Goal: Transaction & Acquisition: Obtain resource

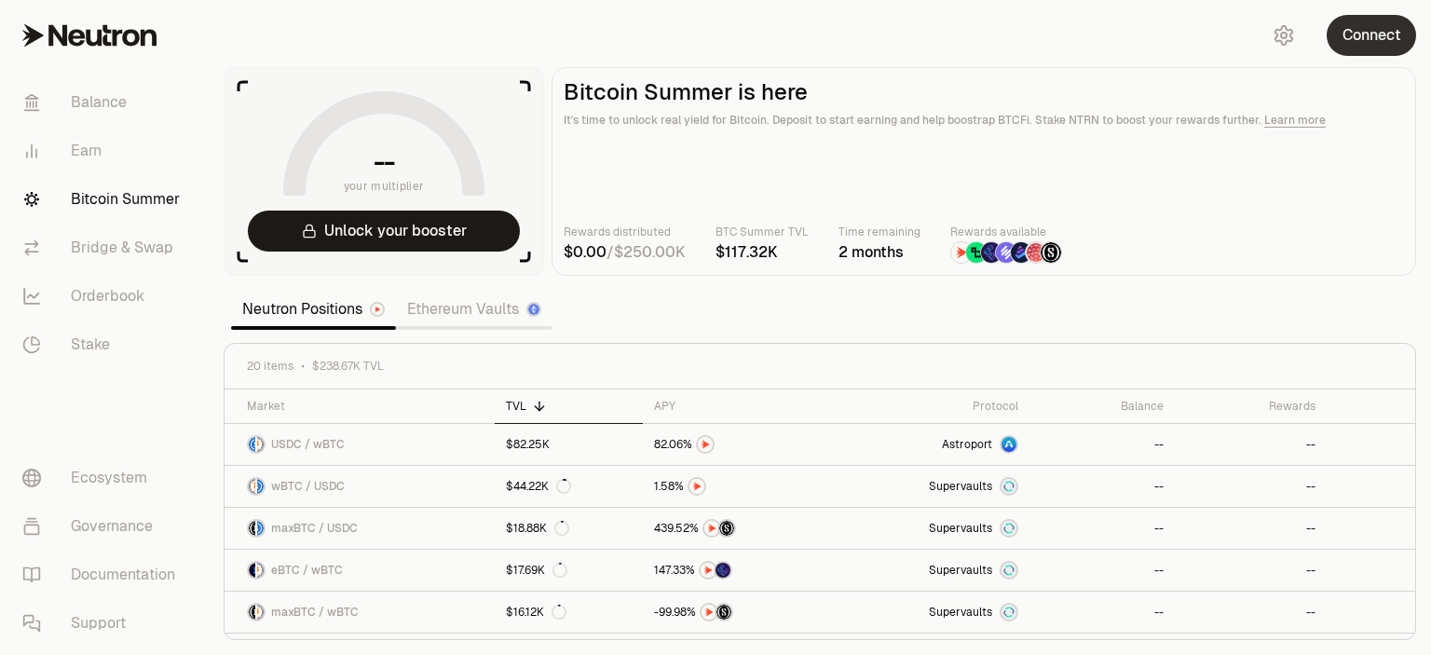
click at [1346, 45] on button "Connect" at bounding box center [1370, 35] width 89 height 41
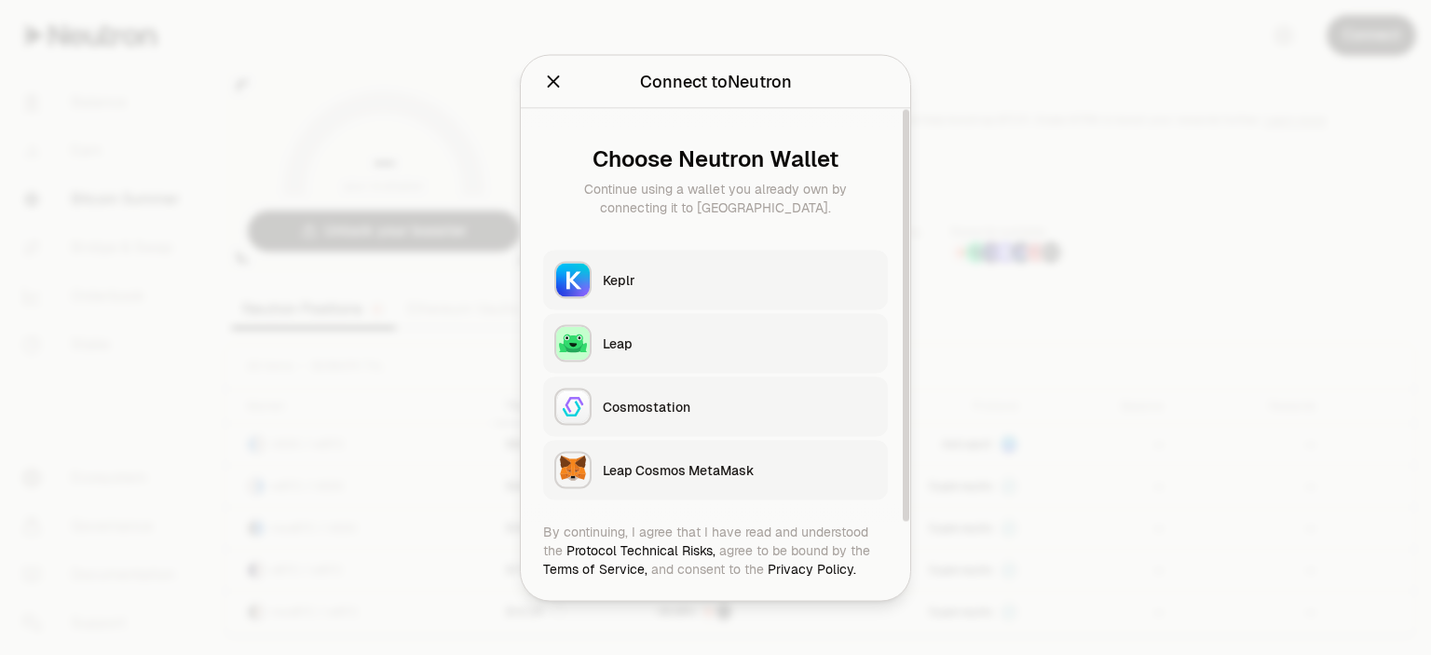
click at [603, 352] on div "Leap" at bounding box center [740, 342] width 274 height 19
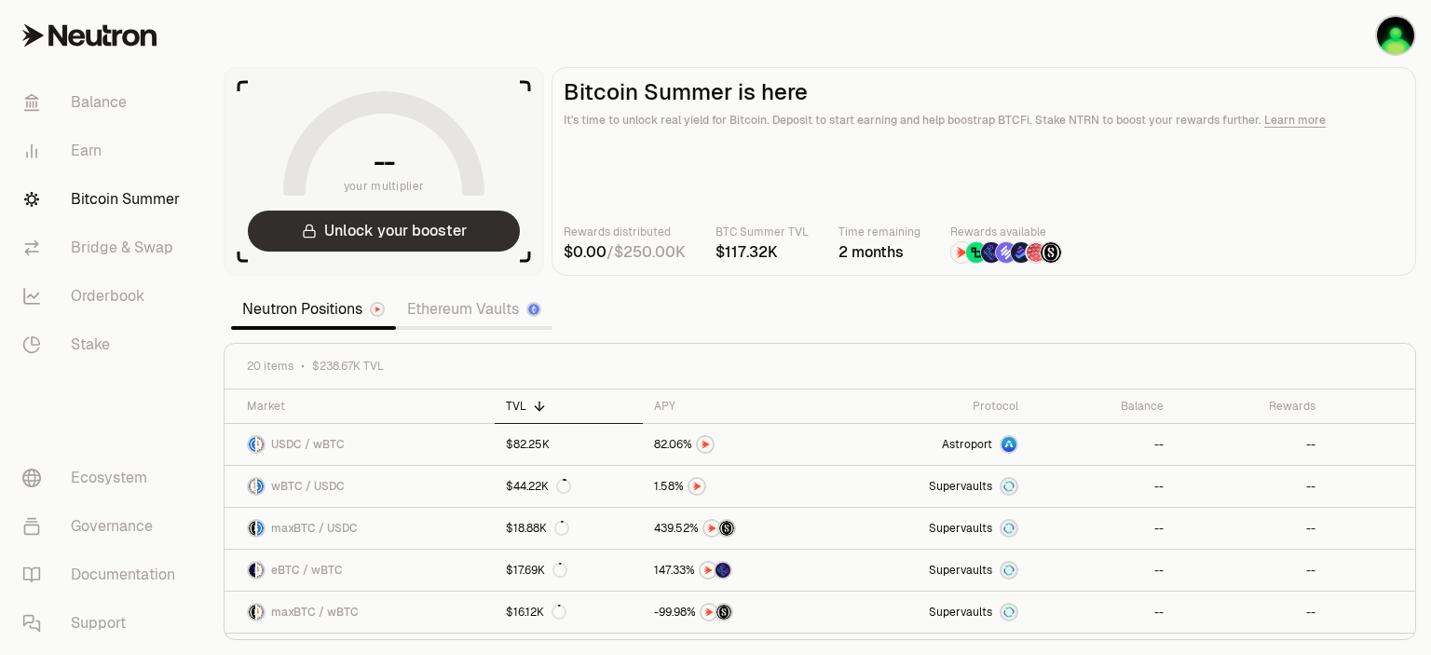
click at [471, 251] on button "Unlock your booster" at bounding box center [384, 230] width 272 height 41
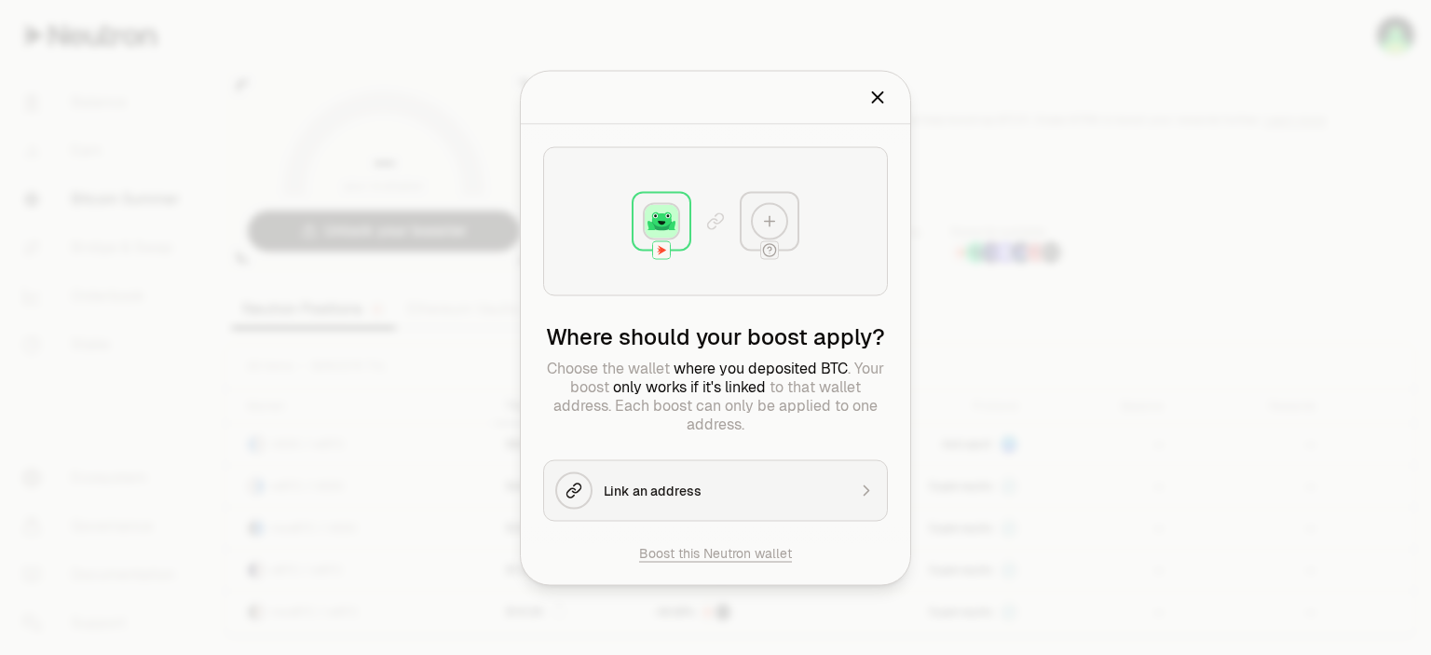
click at [883, 92] on icon "Close" at bounding box center [878, 97] width 10 height 10
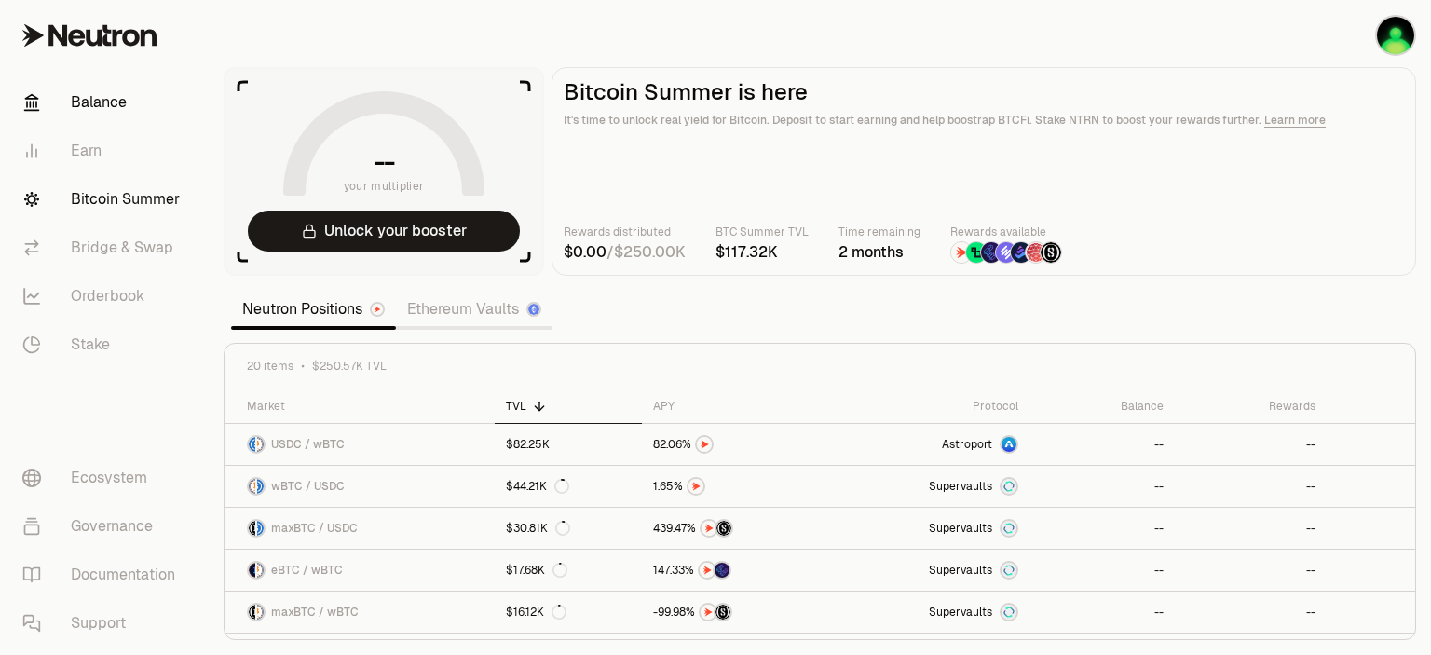
click at [122, 114] on link "Balance" at bounding box center [104, 102] width 194 height 48
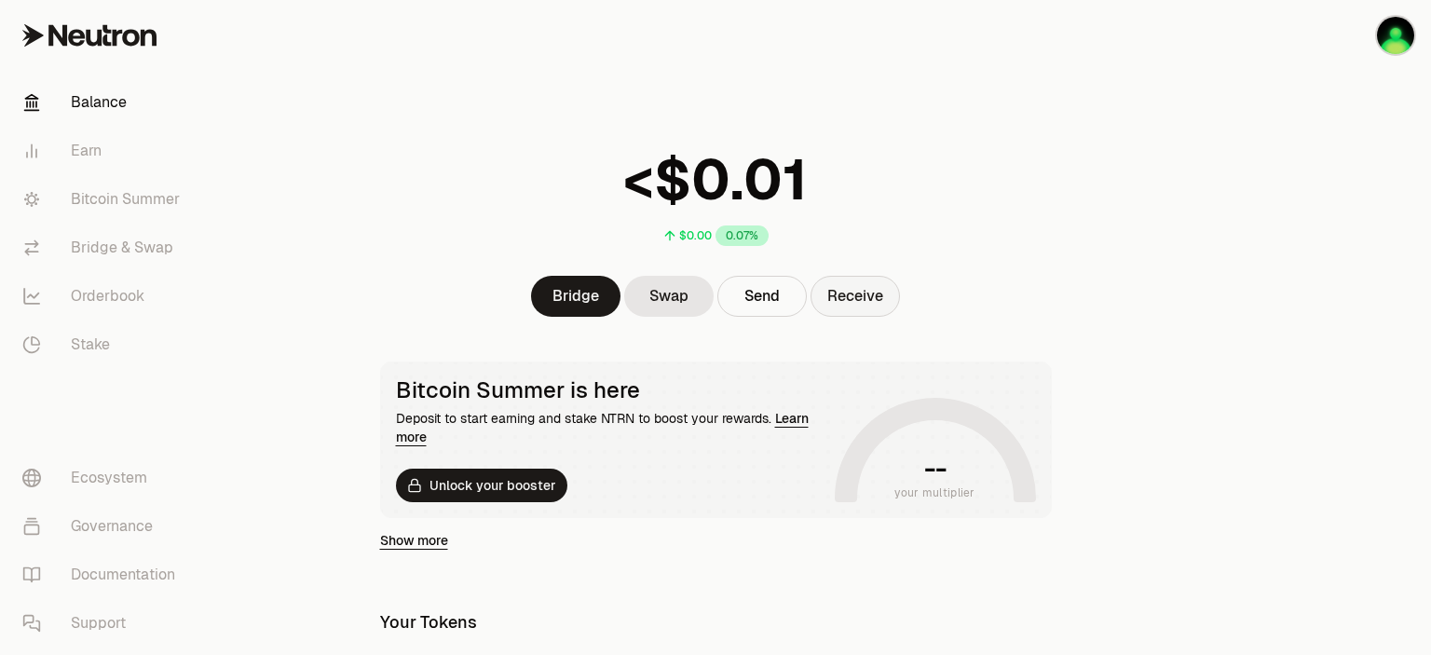
click at [898, 317] on button "Receive" at bounding box center [854, 296] width 89 height 41
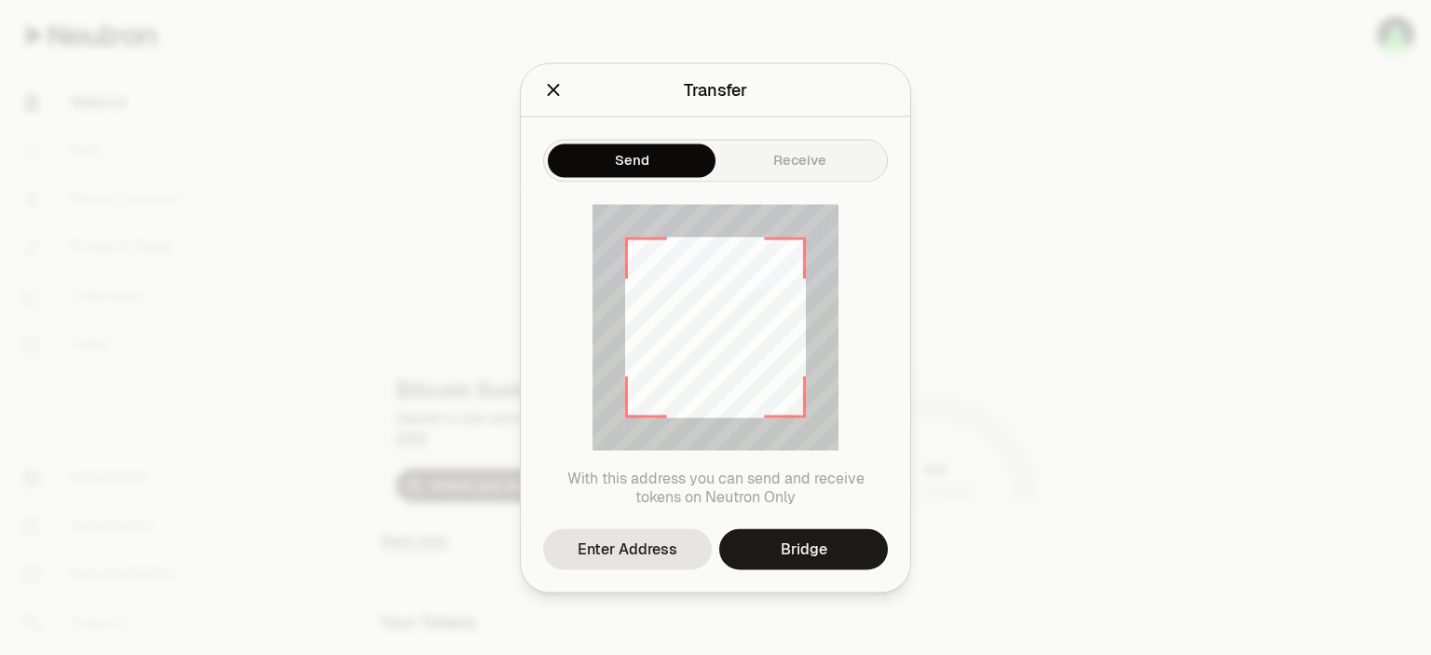
click at [632, 143] on button "Send" at bounding box center [632, 160] width 168 height 34
click at [835, 150] on button "Receive" at bounding box center [799, 160] width 168 height 34
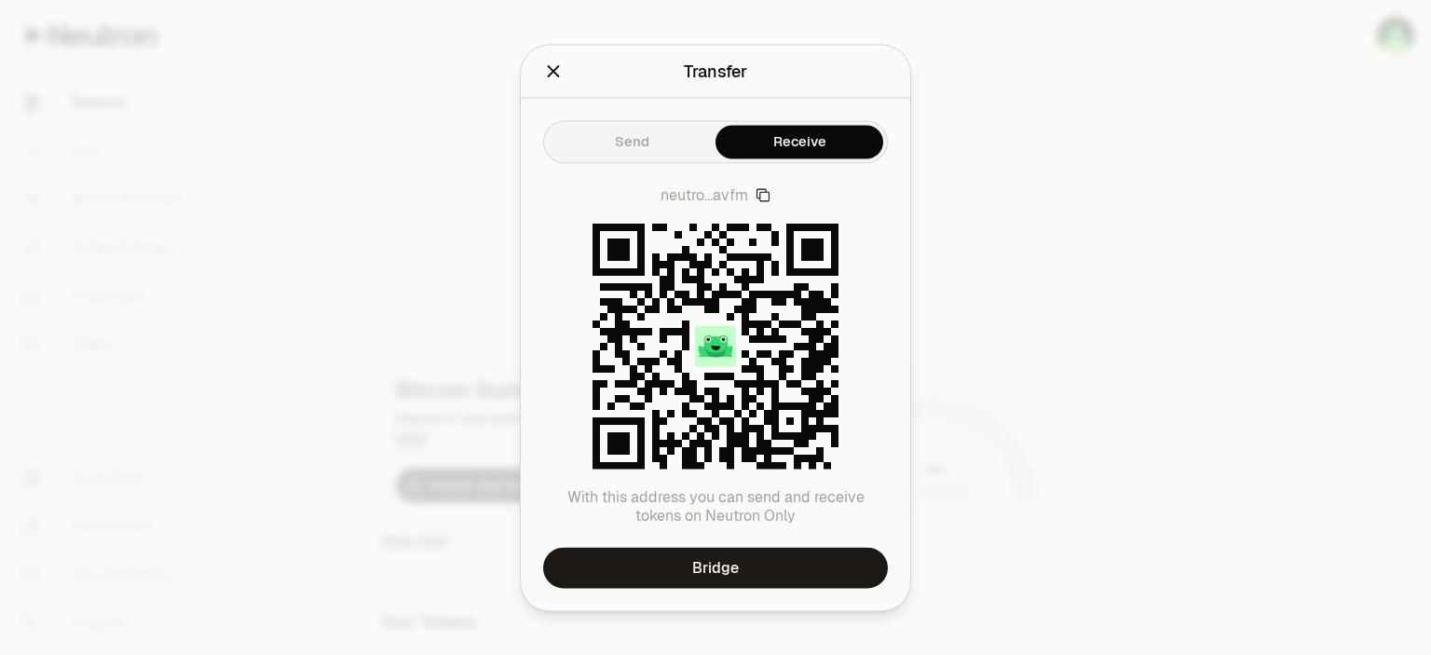
click at [543, 61] on icon "Close" at bounding box center [553, 71] width 20 height 20
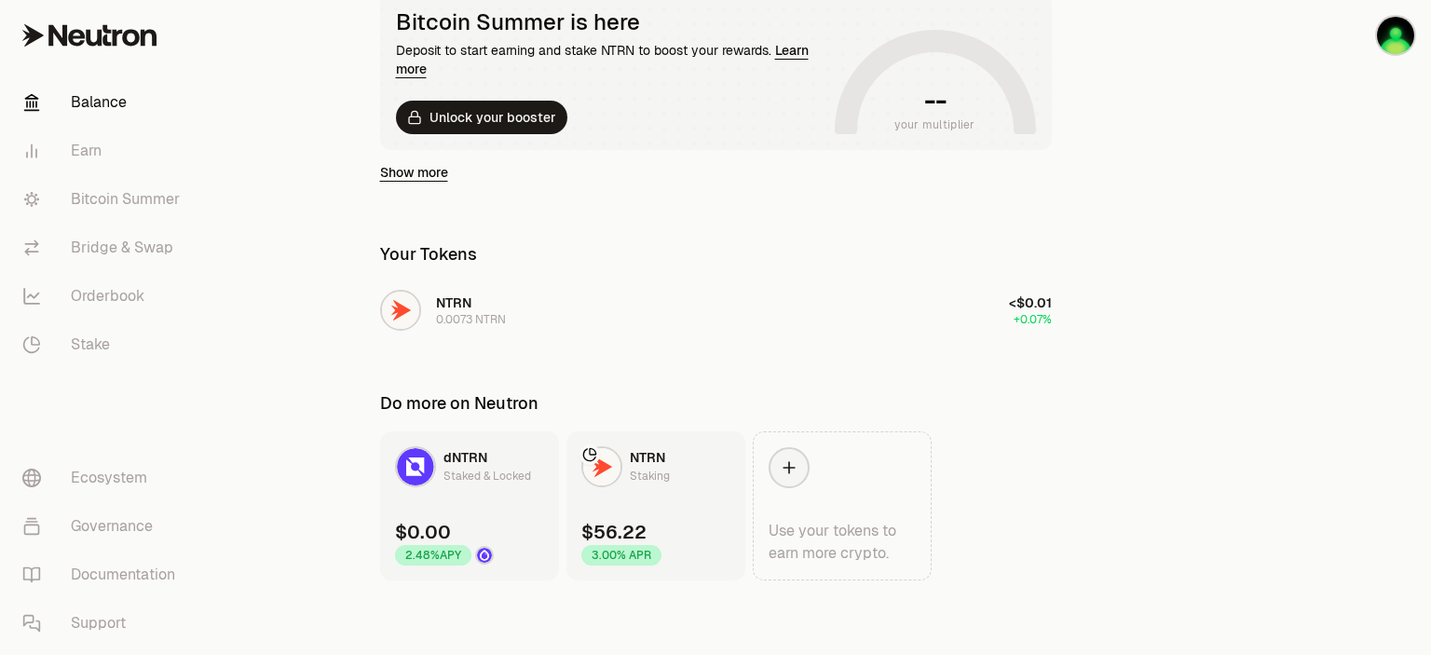
scroll to position [494, 0]
click at [455, 467] on div "Staked & Locked" at bounding box center [487, 476] width 88 height 19
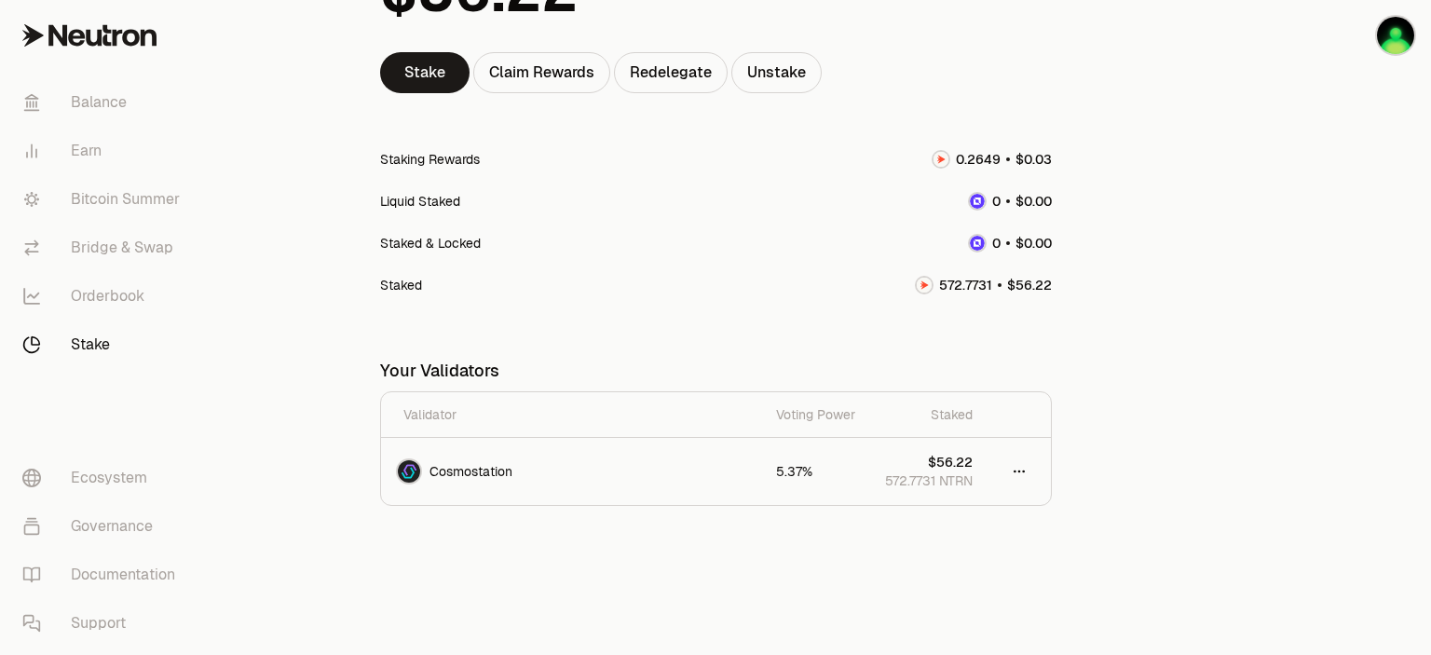
scroll to position [309, 0]
click at [1058, 447] on html "Balance Earn Bitcoin Summer Bridge & Swap Orderbook Stake Ecosystem Governance …" at bounding box center [715, 226] width 1431 height 858
click at [1116, 454] on html "Balance Earn Bitcoin Summer Bridge & Swap Orderbook Stake Ecosystem Governance …" at bounding box center [715, 226] width 1431 height 858
click at [114, 454] on link "Ecosystem" at bounding box center [104, 478] width 194 height 48
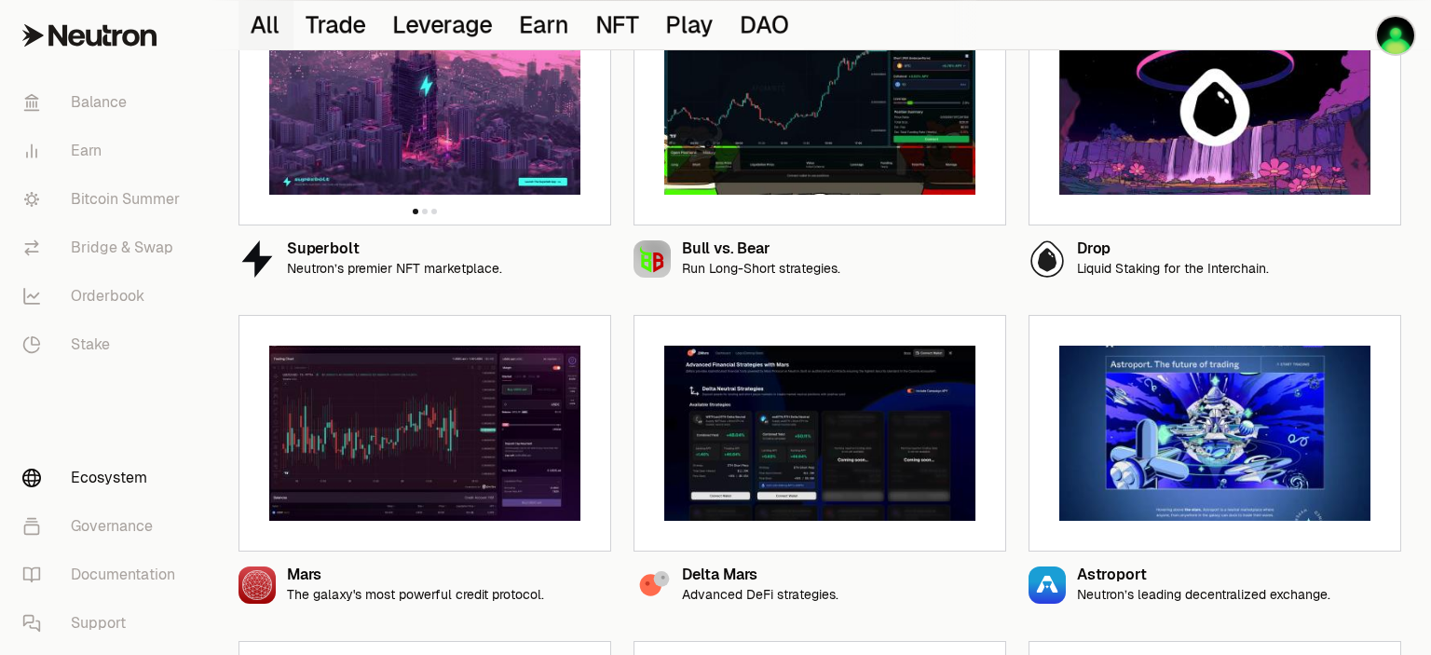
scroll to position [373, 0]
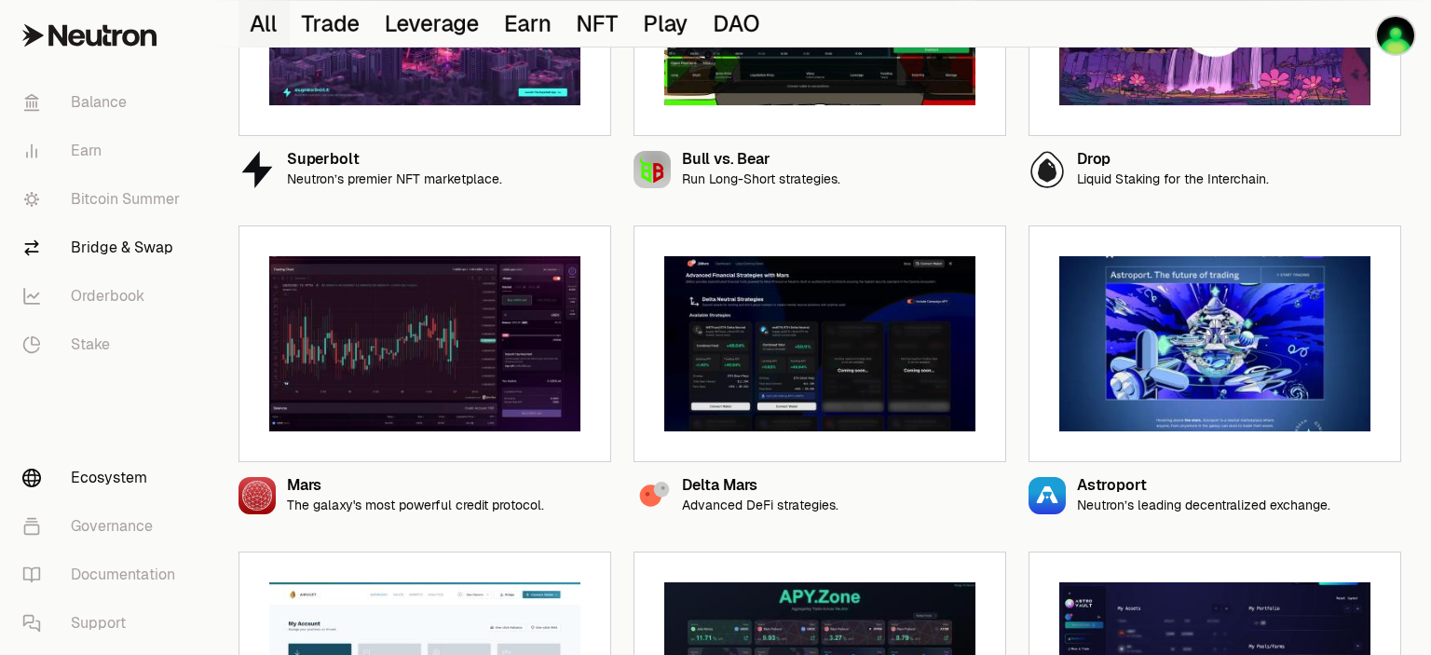
click at [129, 272] on link "Bridge & Swap" at bounding box center [104, 248] width 194 height 48
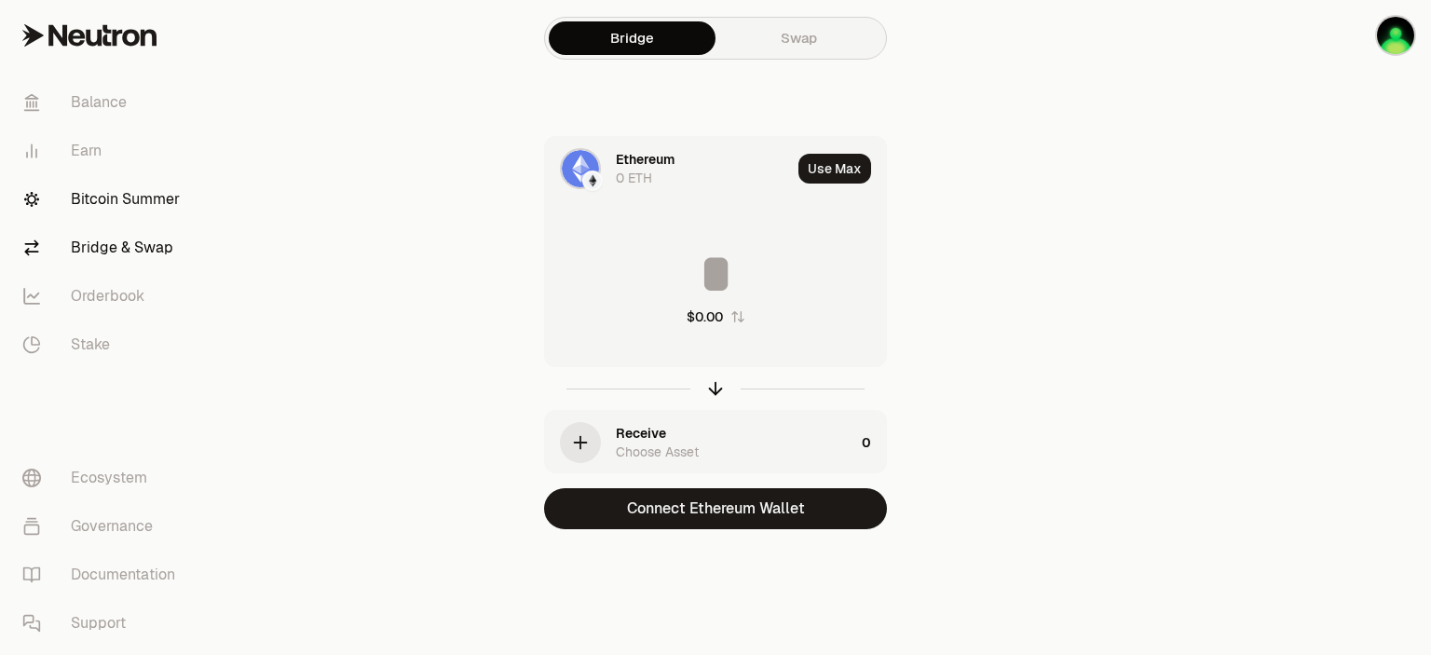
click at [144, 224] on link "Bitcoin Summer" at bounding box center [104, 199] width 194 height 48
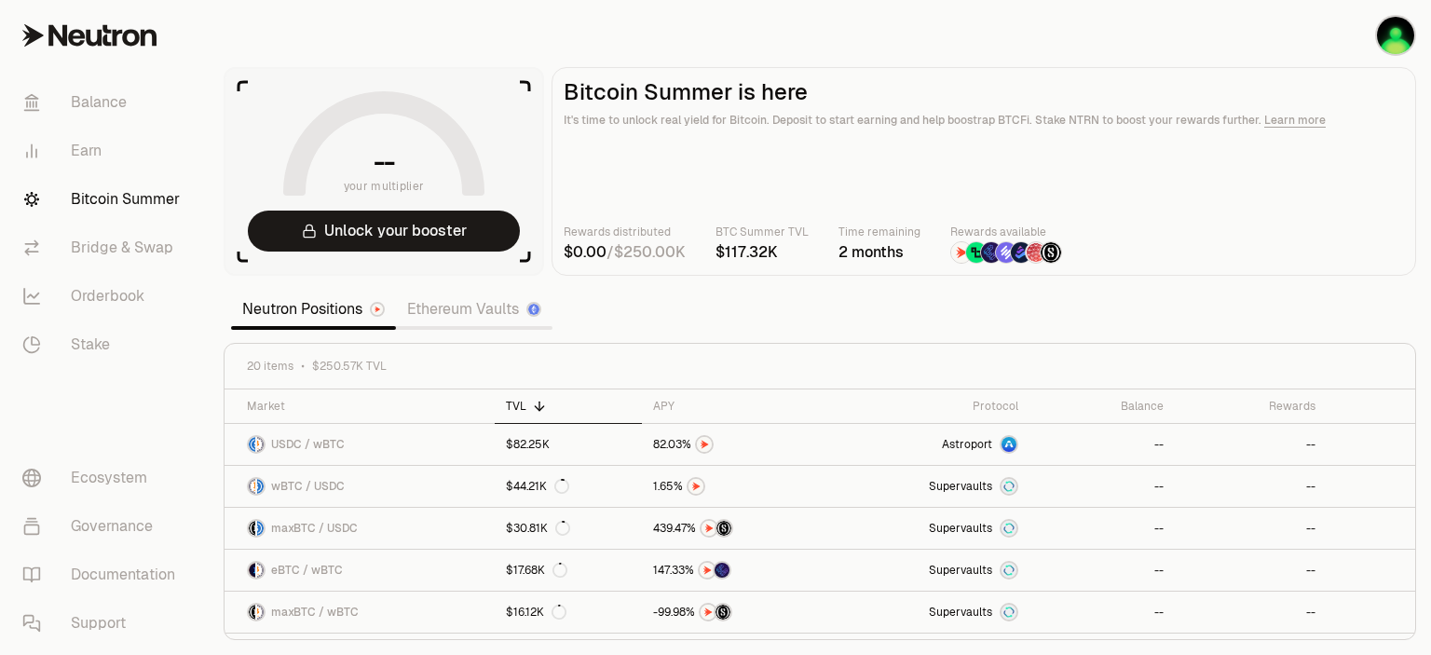
click at [540, 328] on link "Ethereum Vaults" at bounding box center [474, 309] width 156 height 37
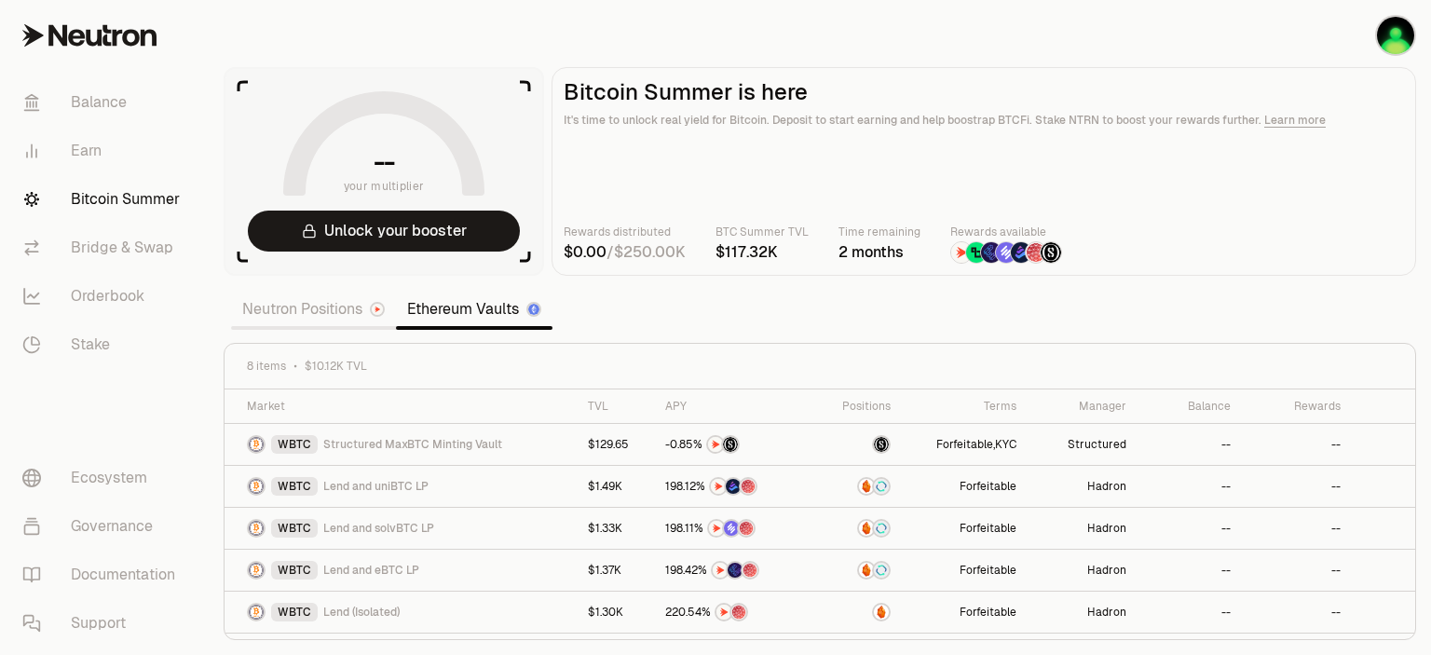
click at [380, 328] on link "Neutron Positions" at bounding box center [313, 309] width 165 height 37
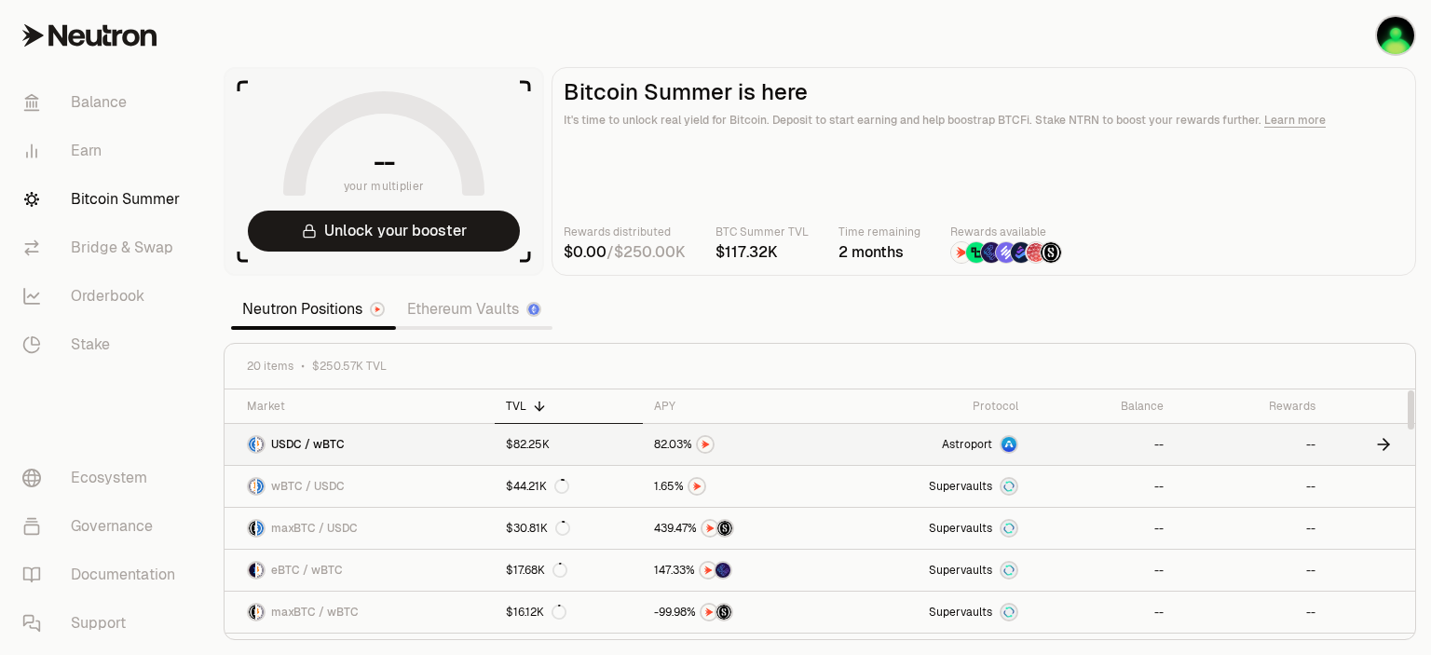
click at [342, 452] on span "USDC / wBTC" at bounding box center [308, 444] width 74 height 15
